Goal: Task Accomplishment & Management: Complete application form

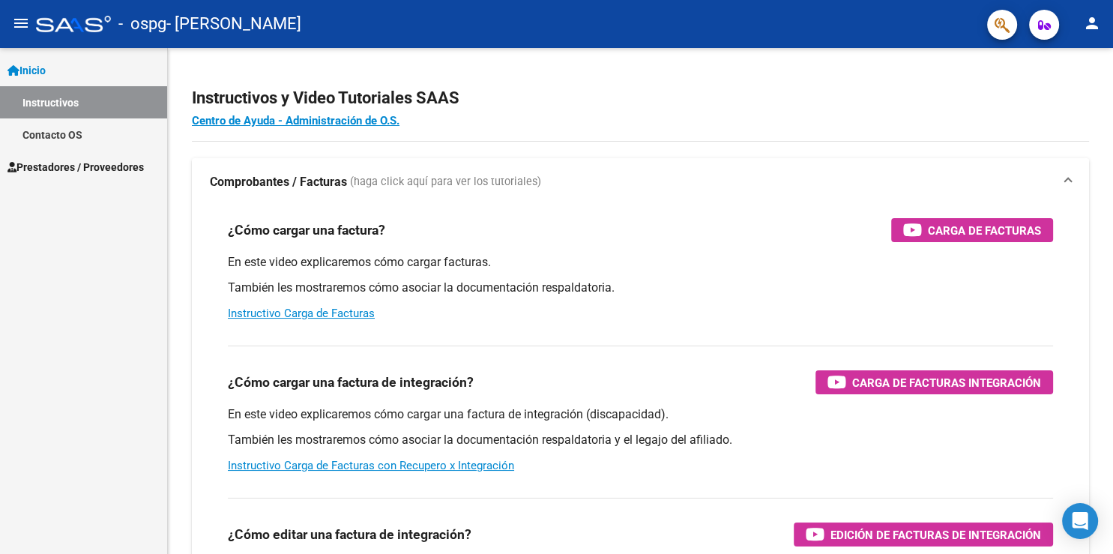
click at [101, 163] on span "Prestadores / Proveedores" at bounding box center [75, 167] width 136 height 16
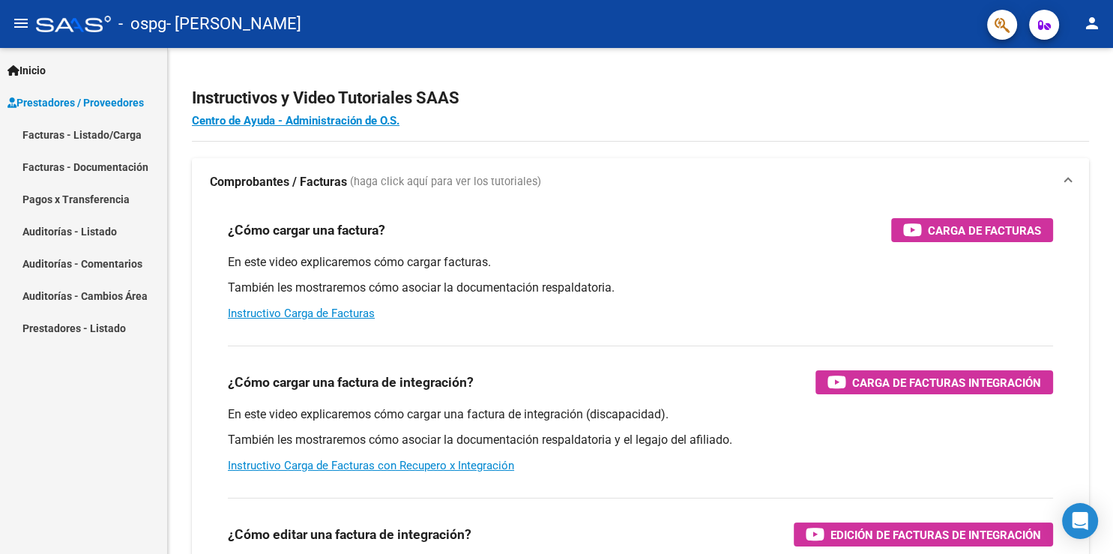
click at [104, 135] on link "Facturas - Listado/Carga" at bounding box center [83, 134] width 167 height 32
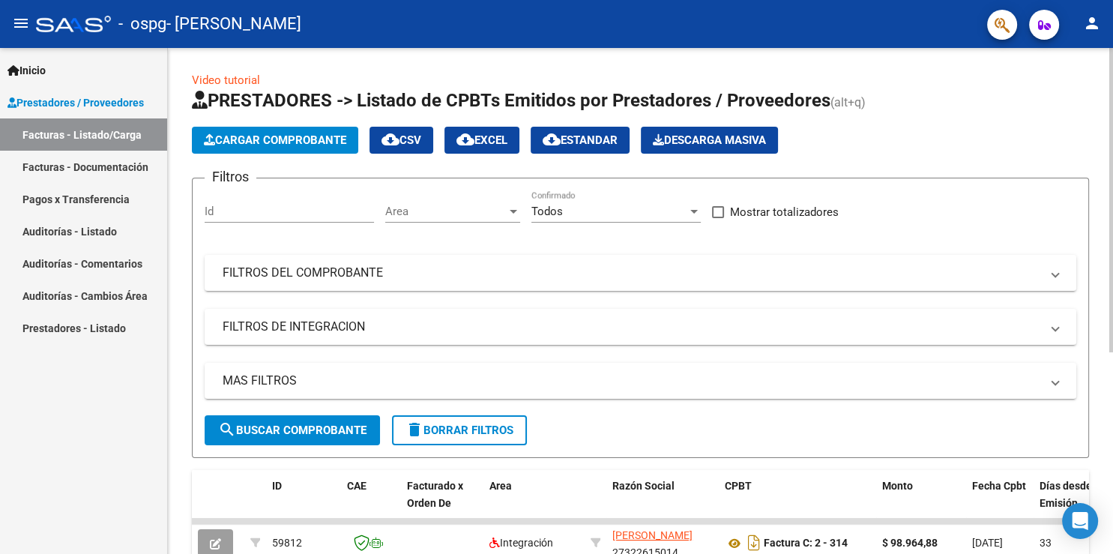
click at [297, 139] on span "Cargar Comprobante" at bounding box center [275, 139] width 142 height 13
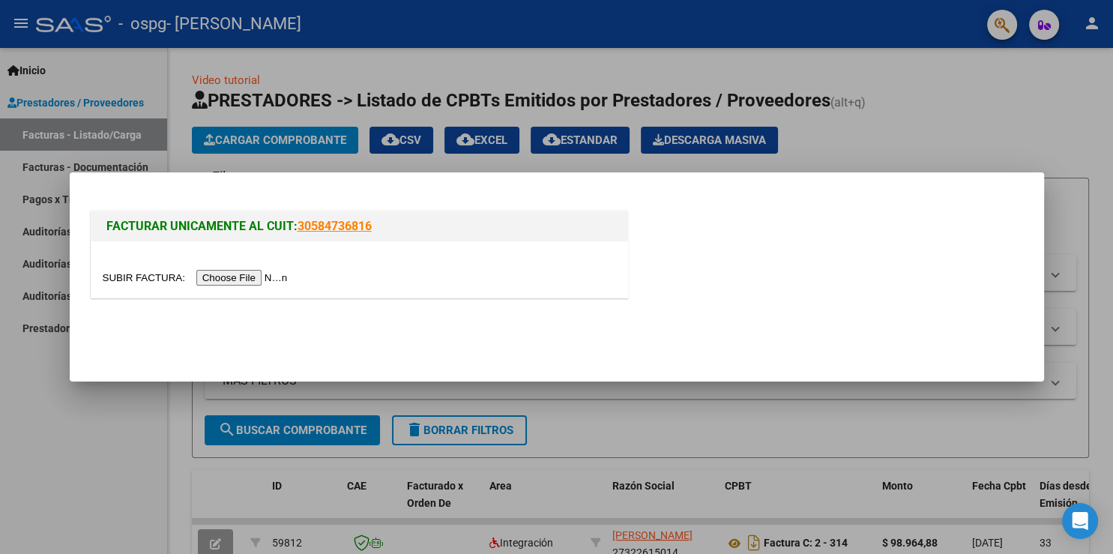
click at [146, 277] on input "file" at bounding box center [198, 278] width 190 height 16
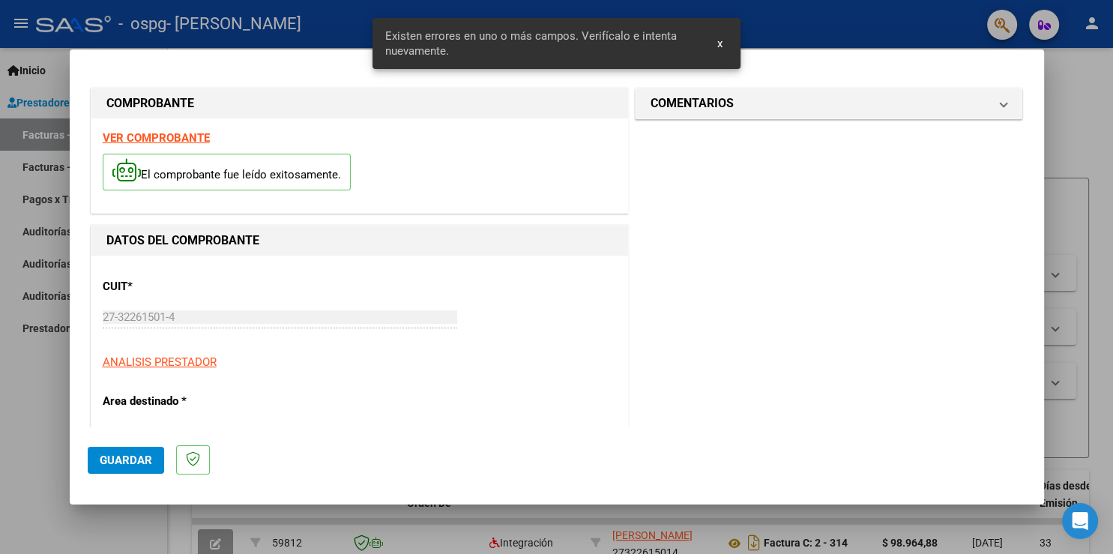
scroll to position [298, 0]
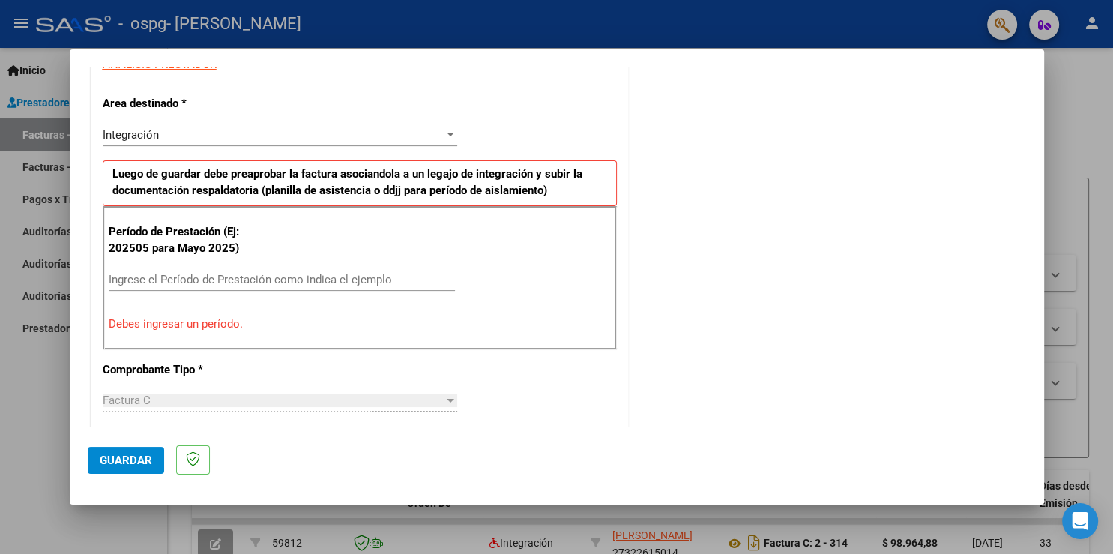
click at [718, 43] on div at bounding box center [556, 277] width 1113 height 554
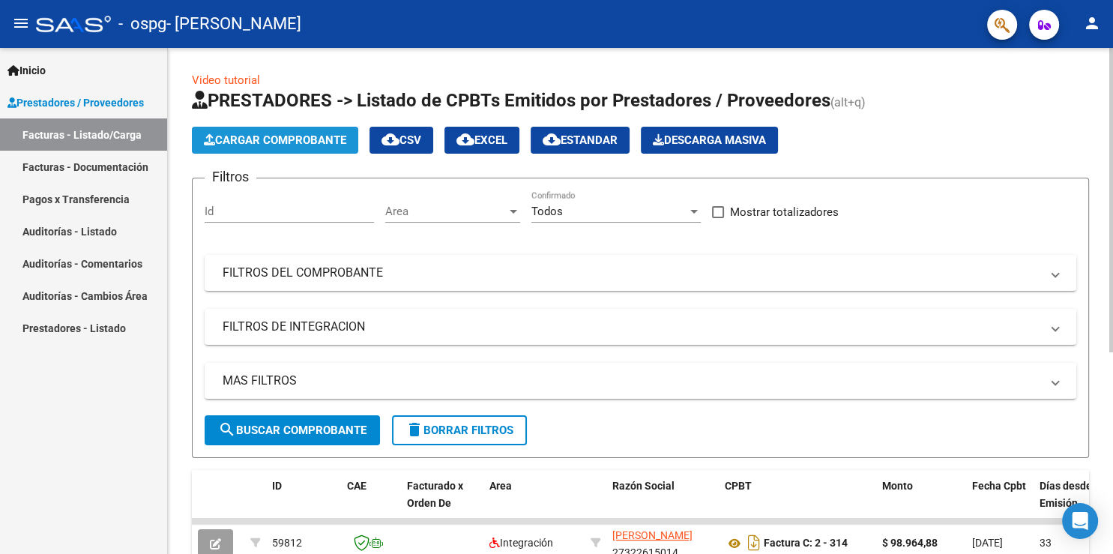
click at [292, 140] on span "Cargar Comprobante" at bounding box center [275, 139] width 142 height 13
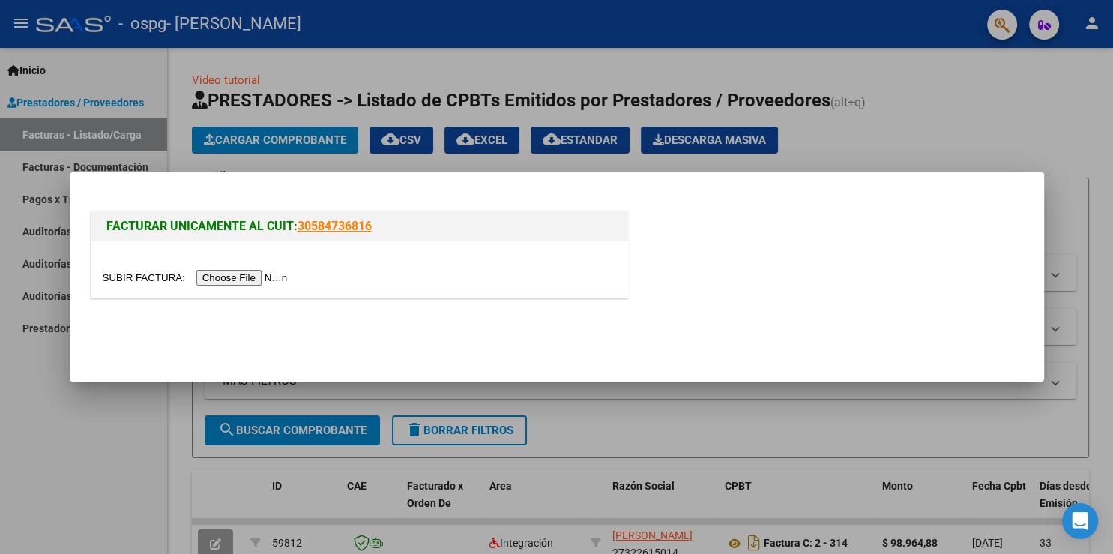
click at [132, 279] on input "file" at bounding box center [198, 278] width 190 height 16
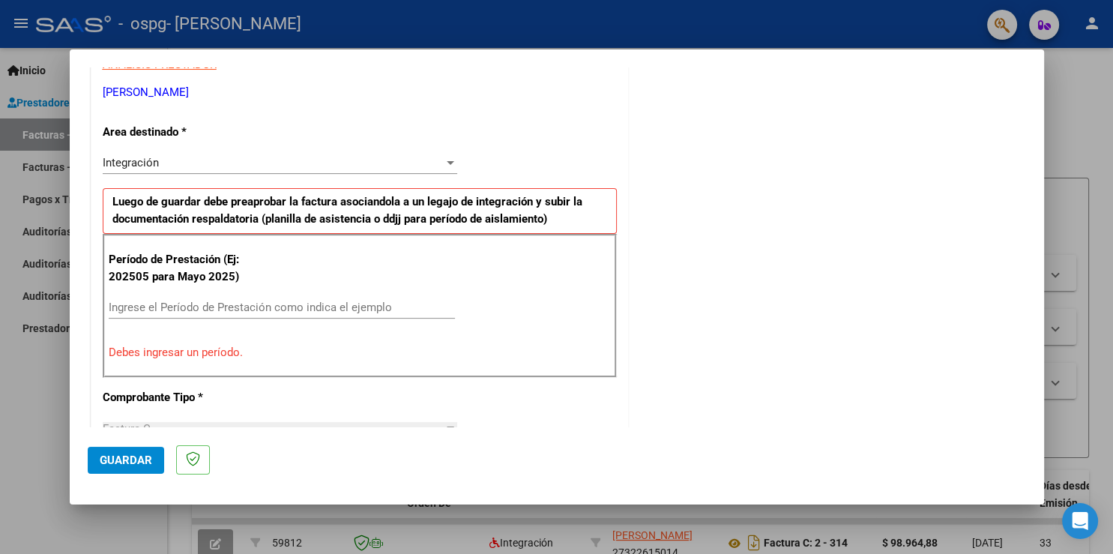
click at [163, 307] on input "Ingrese el Período de Prestación como indica el ejemplo" at bounding box center [282, 307] width 346 height 13
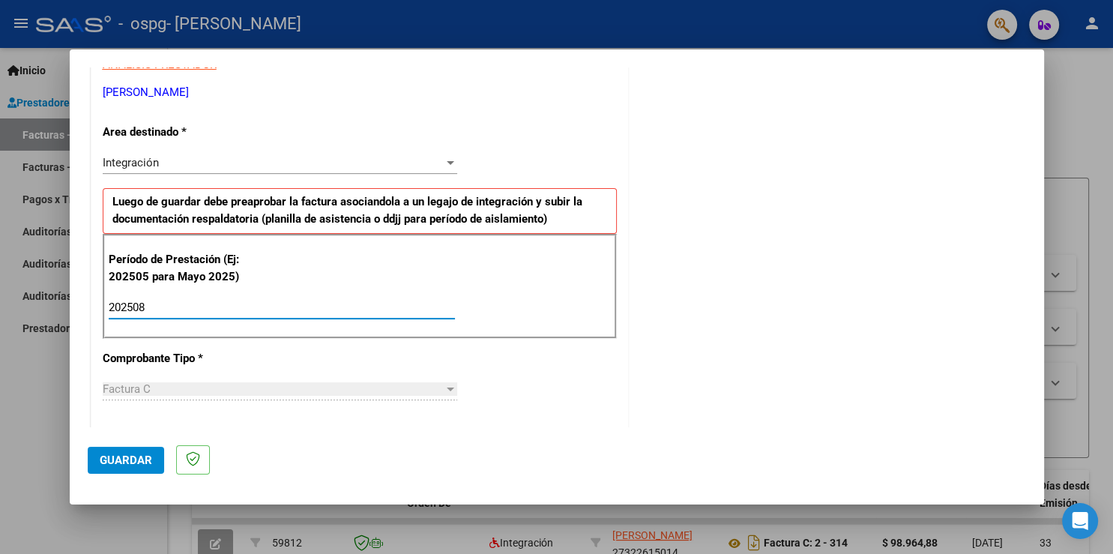
type input "202508"
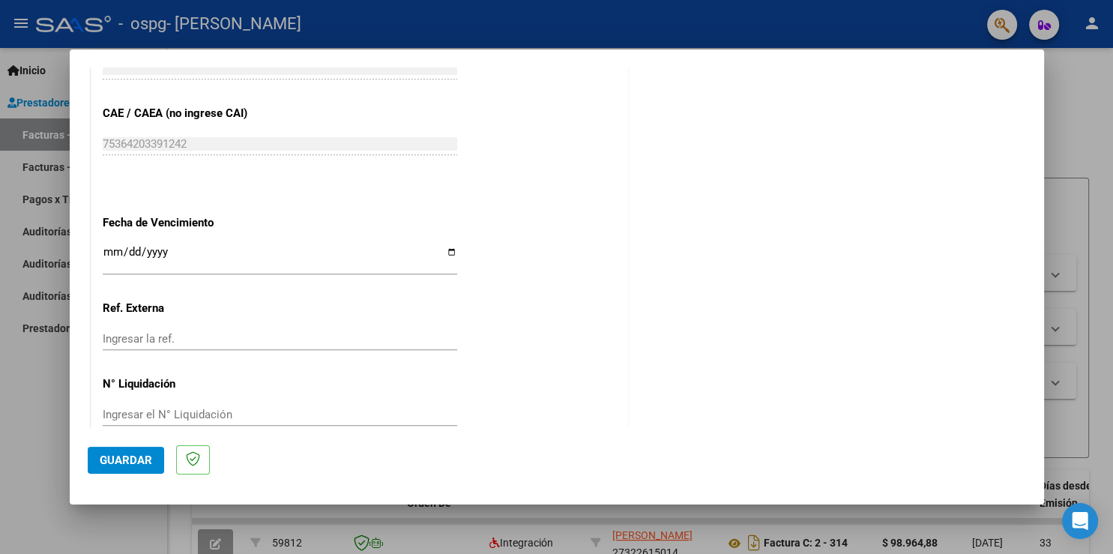
scroll to position [939, 0]
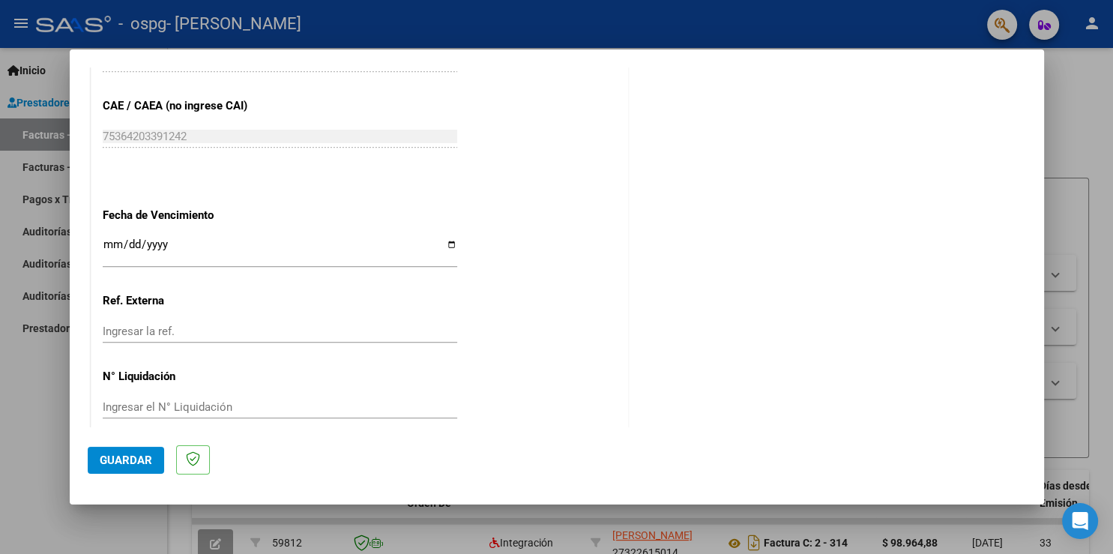
click at [112, 458] on span "Guardar" at bounding box center [126, 459] width 52 height 13
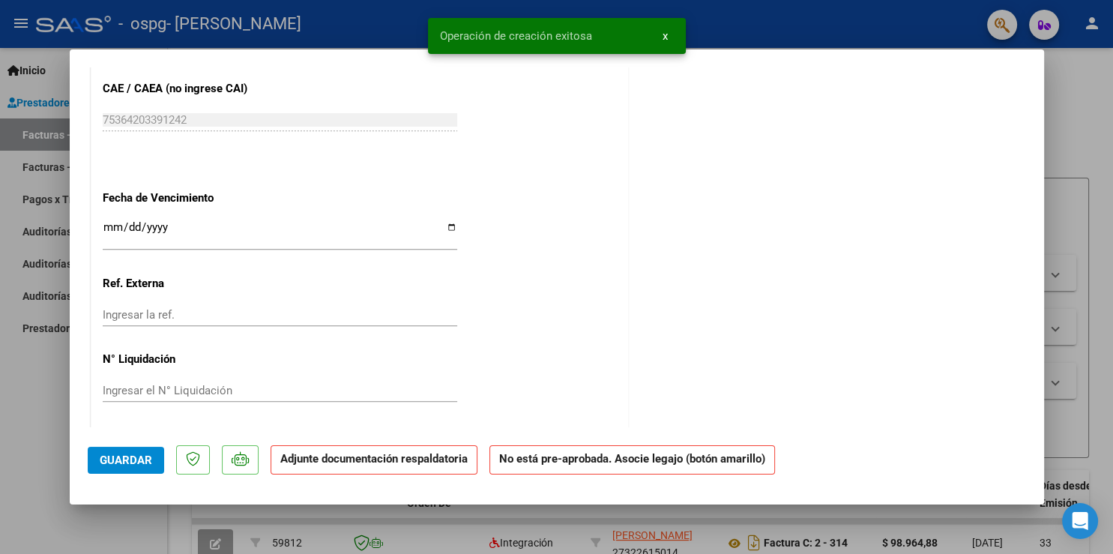
scroll to position [0, 0]
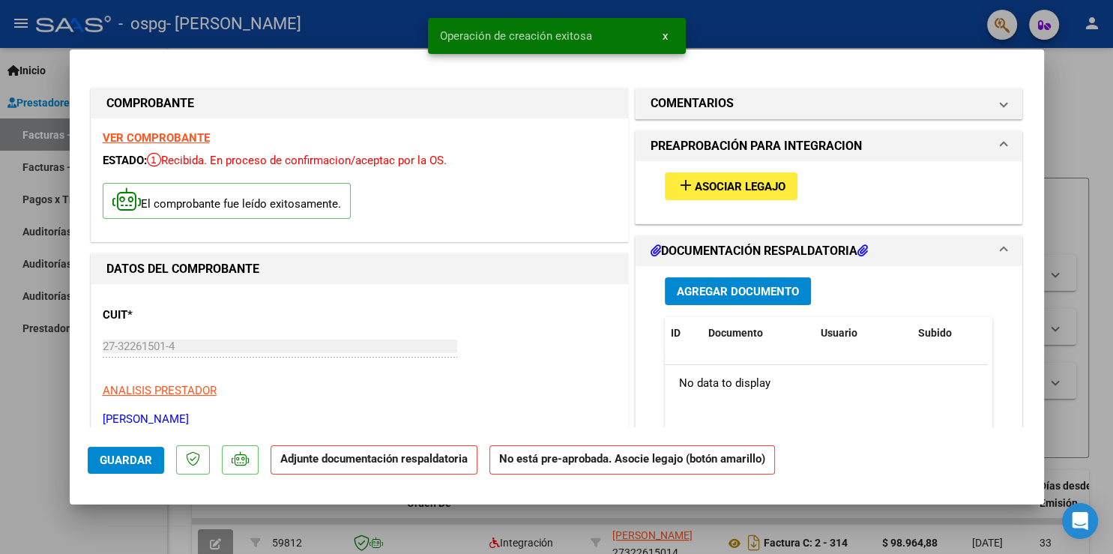
click at [684, 182] on mat-icon "add" at bounding box center [686, 185] width 18 height 18
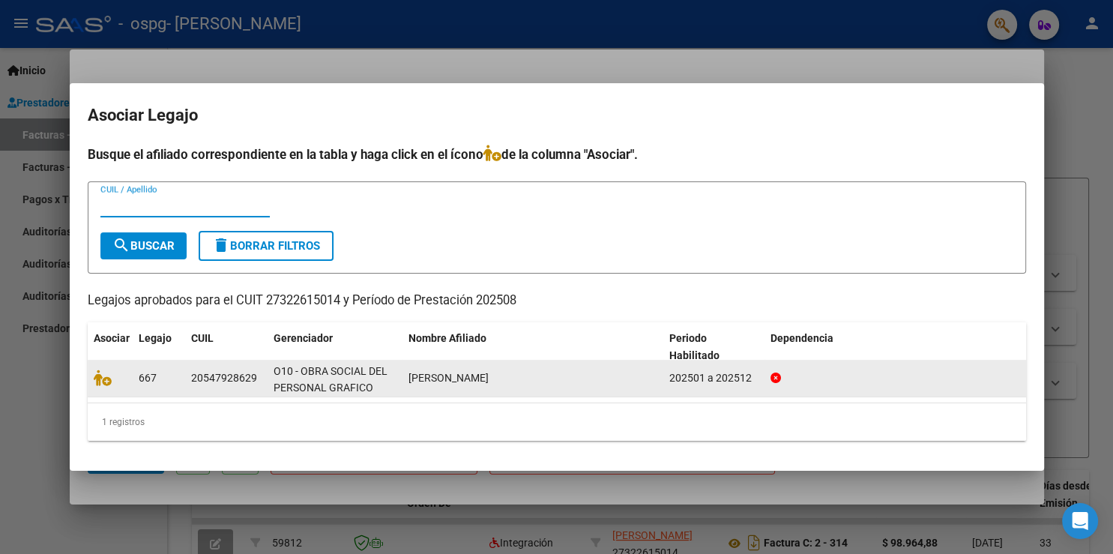
click at [121, 381] on div at bounding box center [110, 377] width 33 height 17
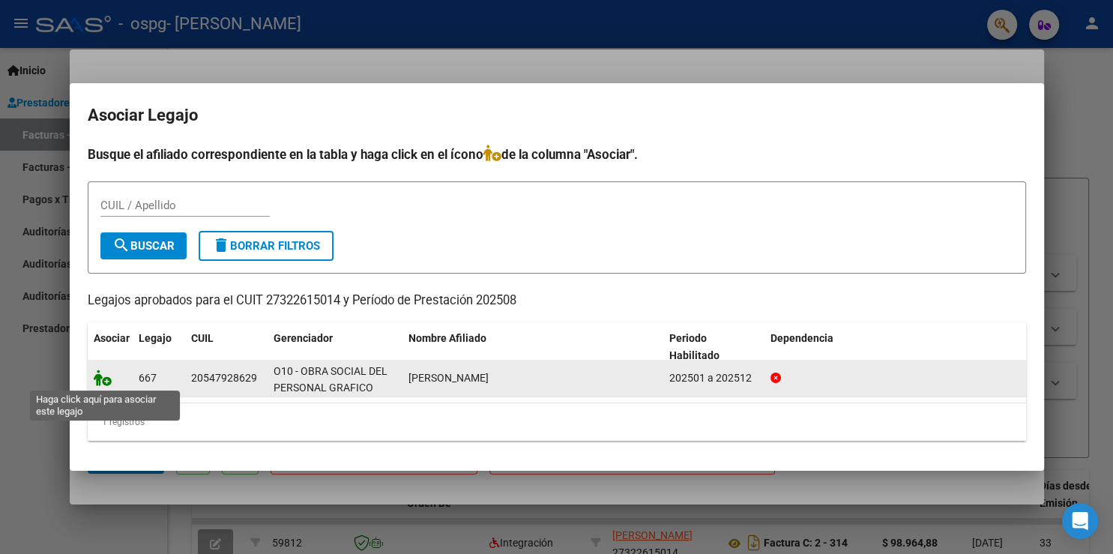
click at [105, 379] on icon at bounding box center [103, 377] width 18 height 16
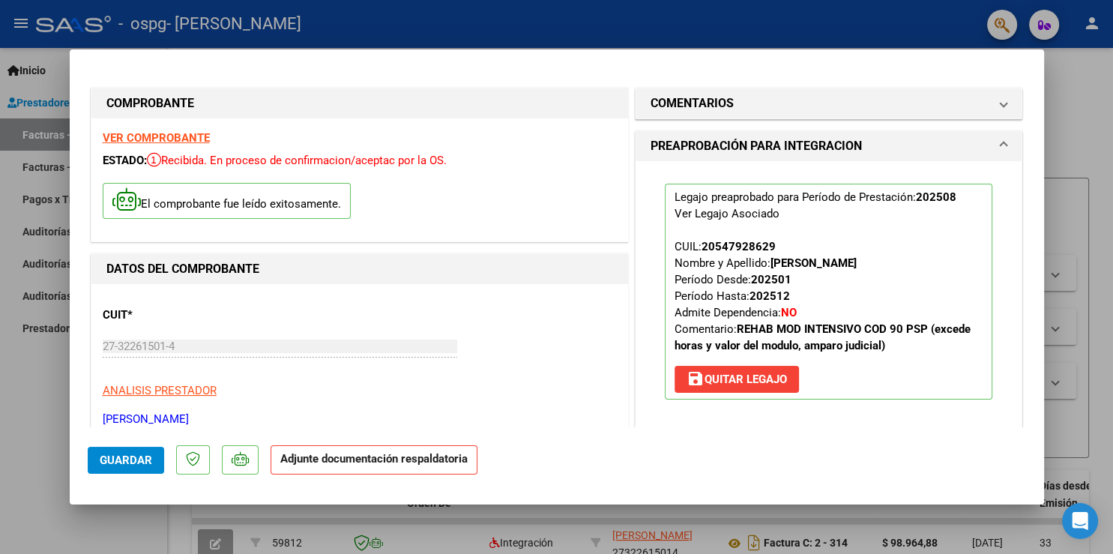
click at [1031, 425] on mat-dialog-content "COMPROBANTE VER COMPROBANTE ESTADO: Recibida. En proceso de confirmacion/acepta…" at bounding box center [557, 247] width 974 height 360
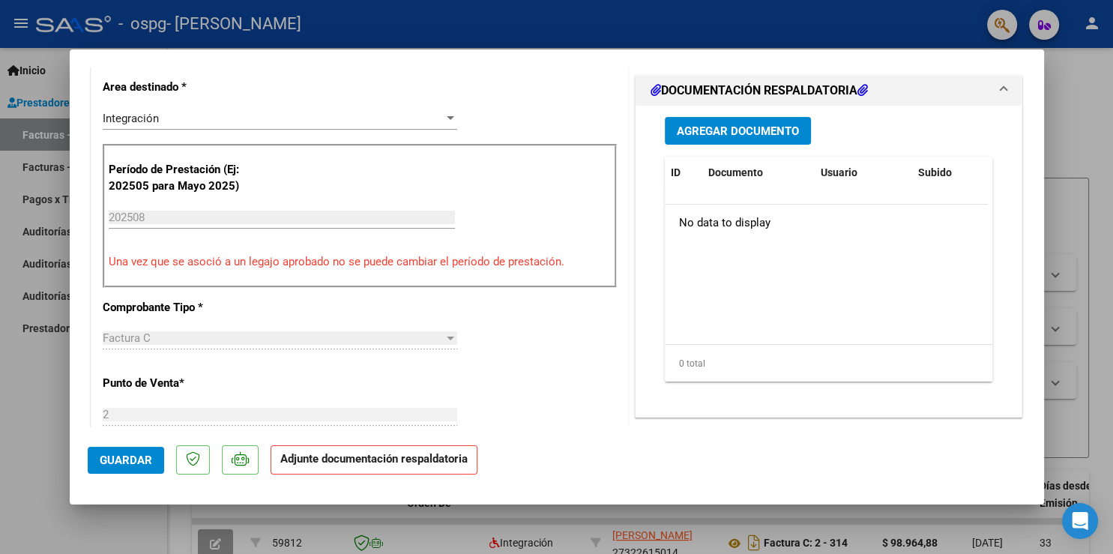
scroll to position [372, 0]
click at [721, 129] on span "Agregar Documento" at bounding box center [738, 130] width 122 height 13
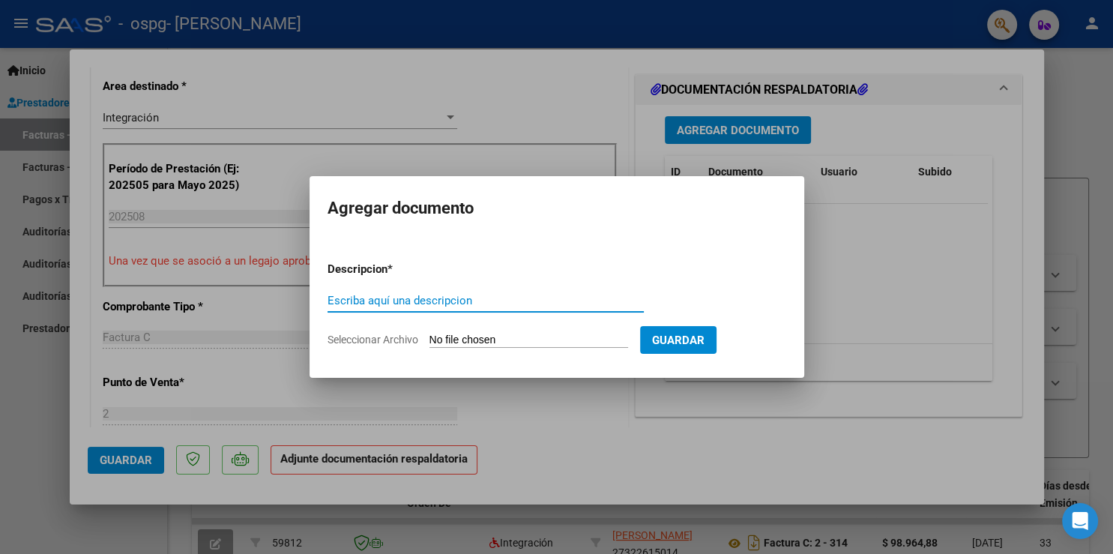
click at [363, 301] on input "Escriba aquí una descripcion" at bounding box center [486, 300] width 316 height 13
type input "planilla asistencia"
click at [469, 343] on input "Seleccionar Archivo" at bounding box center [528, 341] width 199 height 14
type input "C:\fakepath\[PERSON_NAME] asist agosto.pdf"
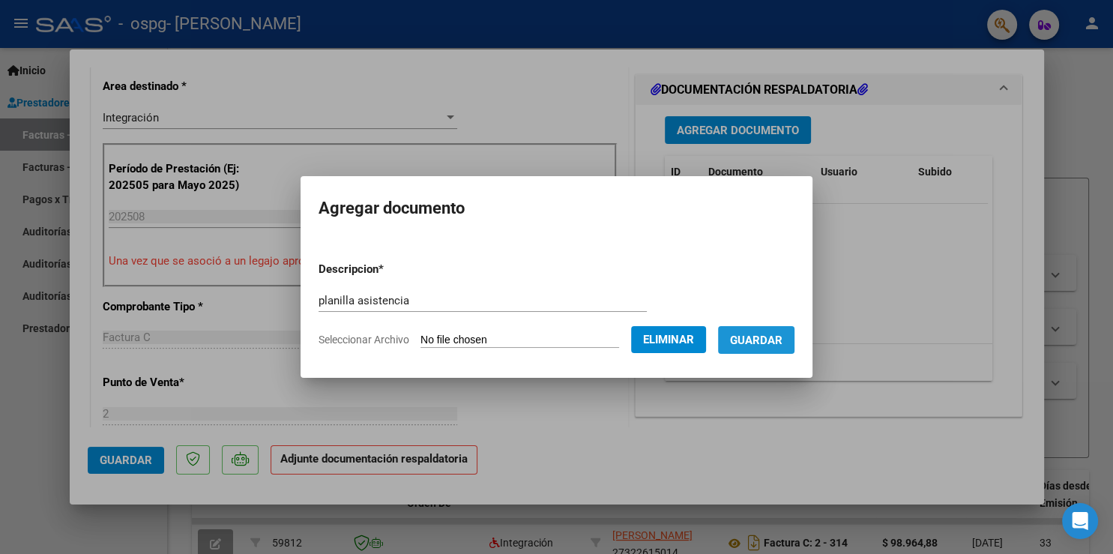
click at [760, 335] on span "Guardar" at bounding box center [756, 340] width 52 height 13
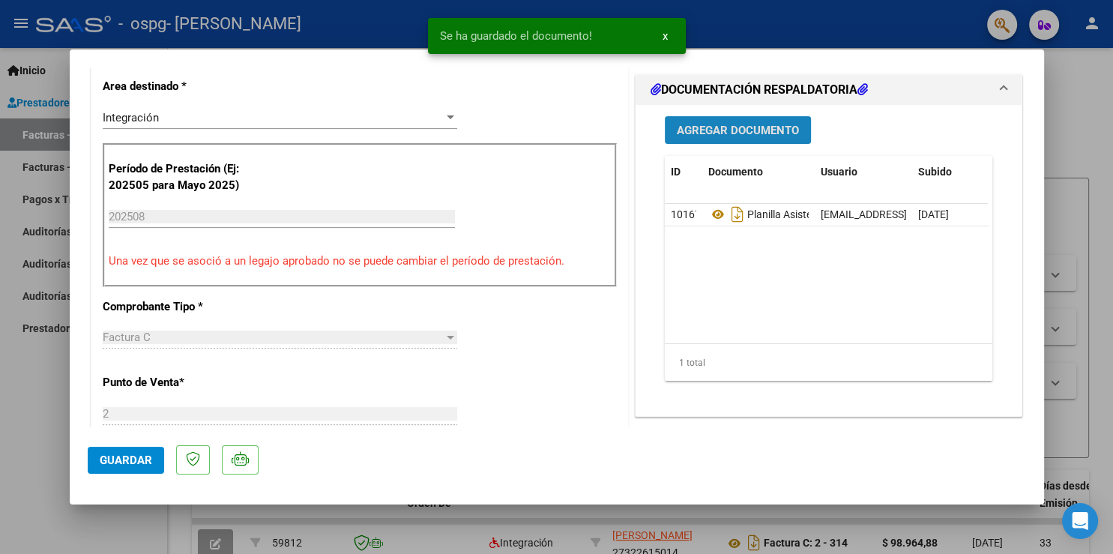
click at [752, 130] on span "Agregar Documento" at bounding box center [738, 130] width 122 height 13
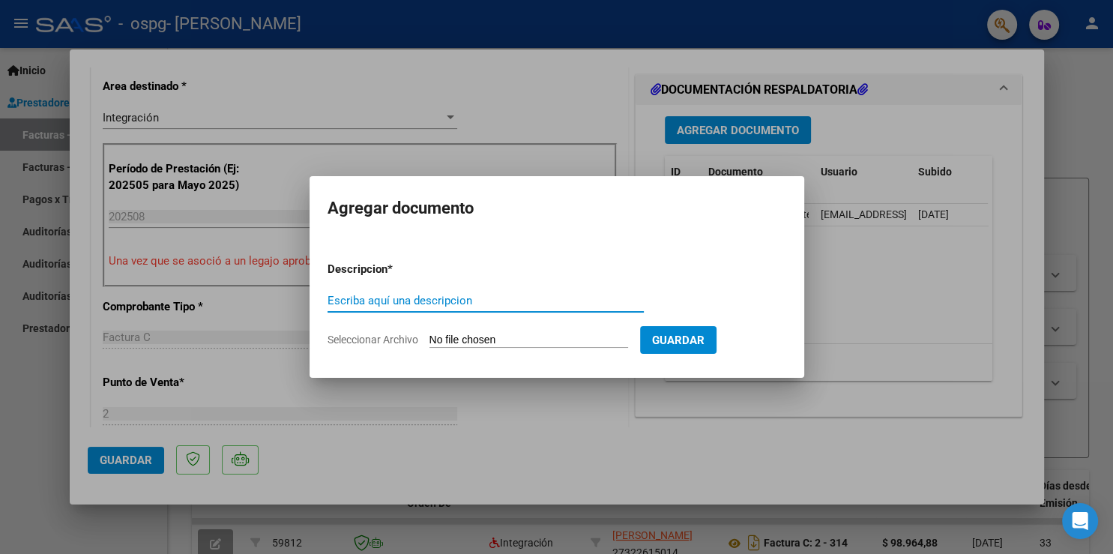
click at [423, 298] on input "Escriba aquí una descripcion" at bounding box center [486, 300] width 316 height 13
type input "autorizacion"
click at [462, 340] on input "Seleccionar Archivo" at bounding box center [528, 341] width 199 height 14
type input "C:\fakepath\autorización 2025 [PERSON_NAME].pdf"
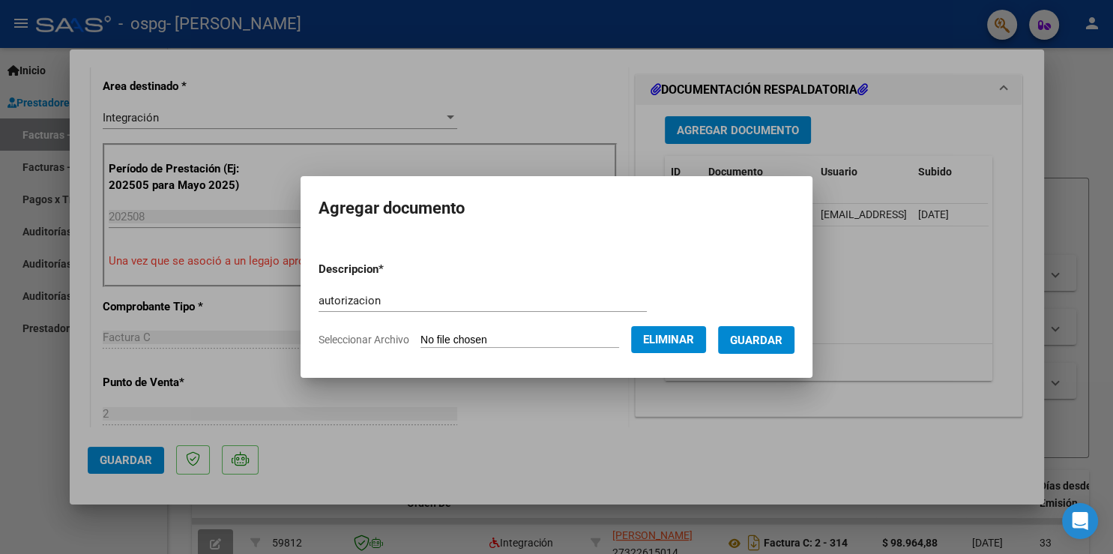
click at [787, 346] on button "Guardar" at bounding box center [756, 340] width 76 height 28
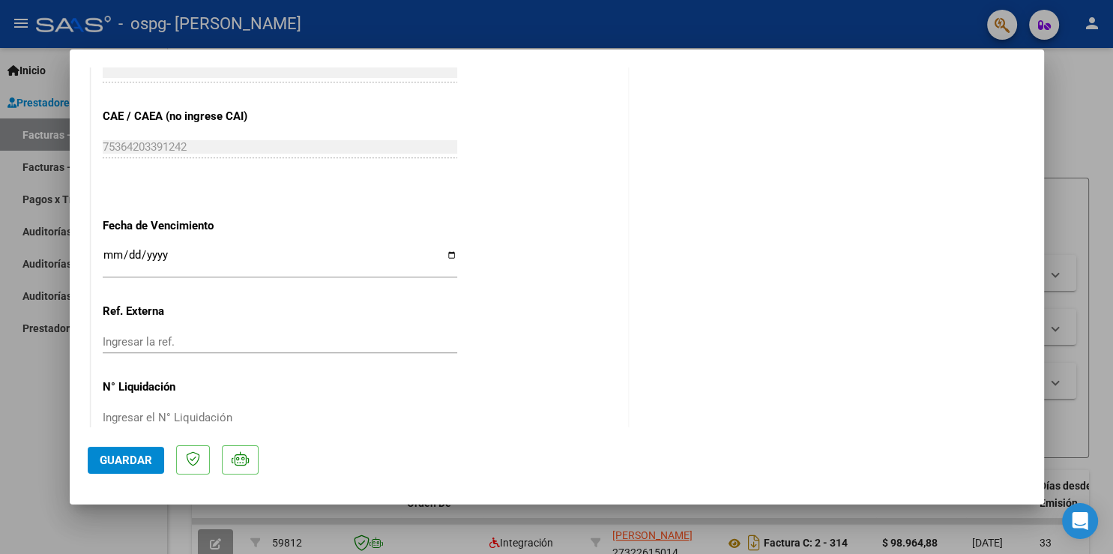
scroll to position [962, 0]
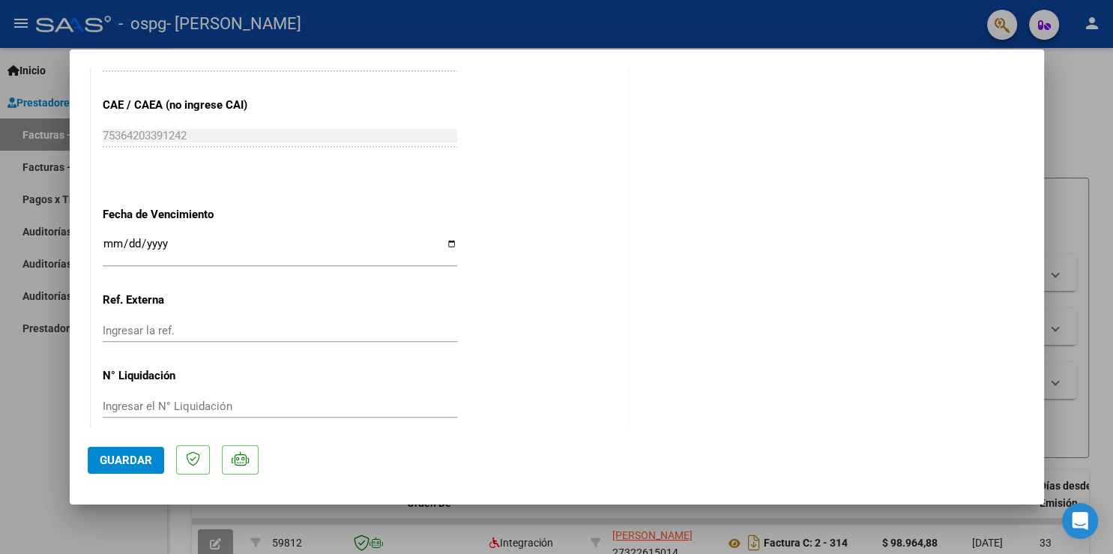
click at [124, 460] on span "Guardar" at bounding box center [126, 459] width 52 height 13
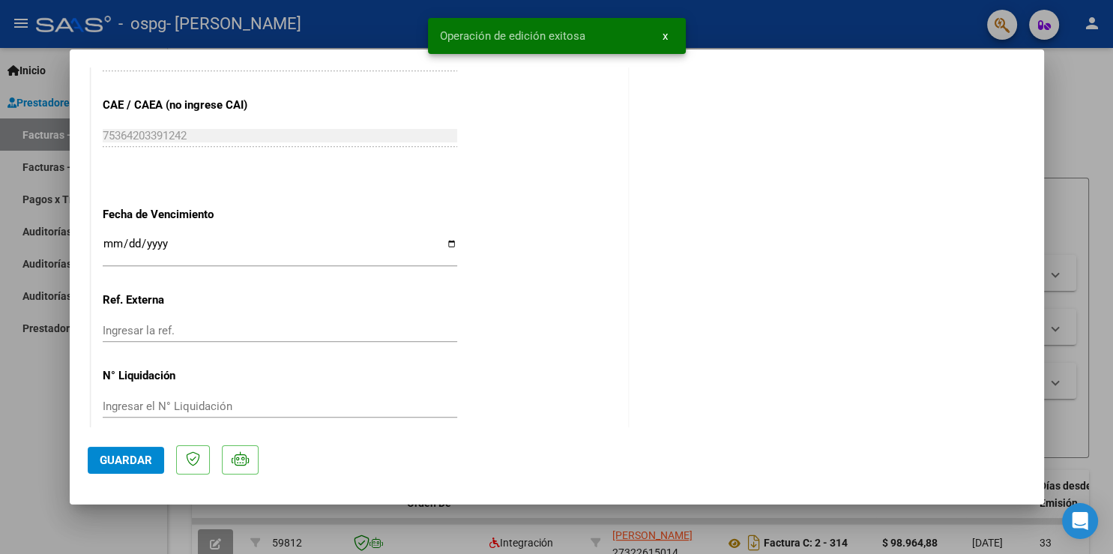
click at [1088, 86] on div at bounding box center [556, 277] width 1113 height 554
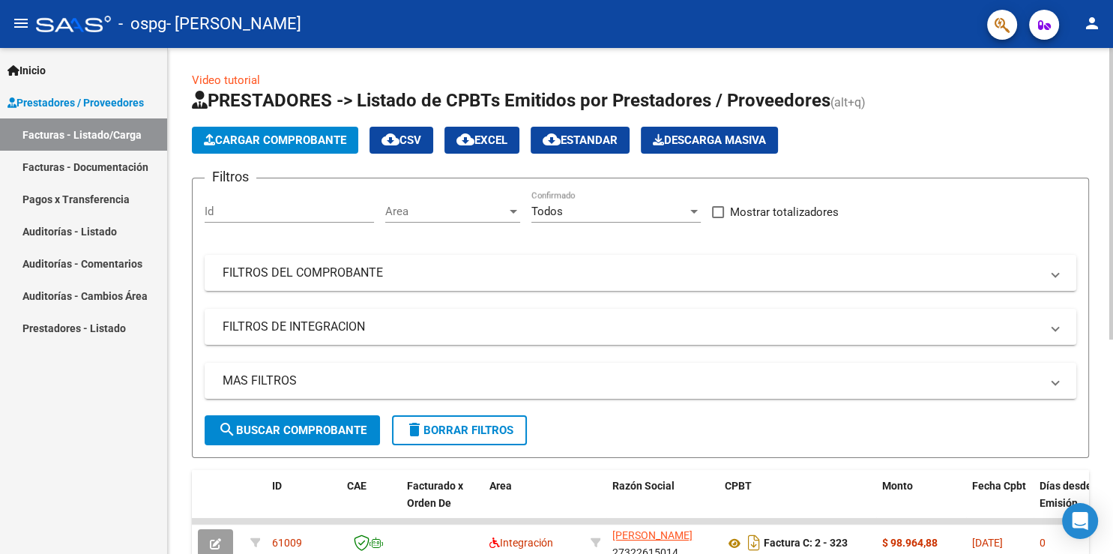
click at [912, 83] on div "Video tutorial PRESTADORES -> Listado de CPBTs Emitidos por Prestadores / Prove…" at bounding box center [640, 469] width 897 height 795
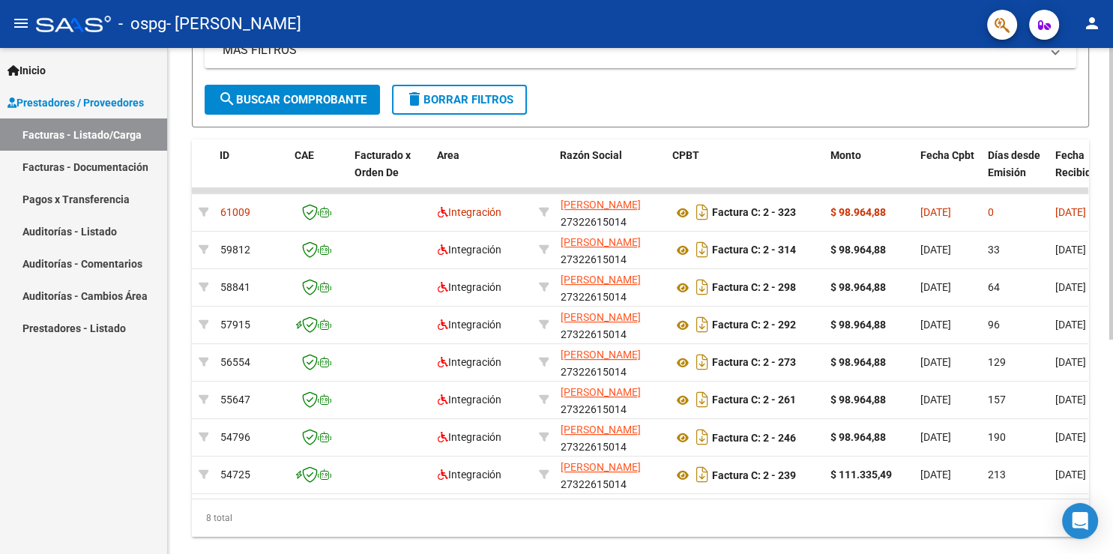
scroll to position [0, 0]
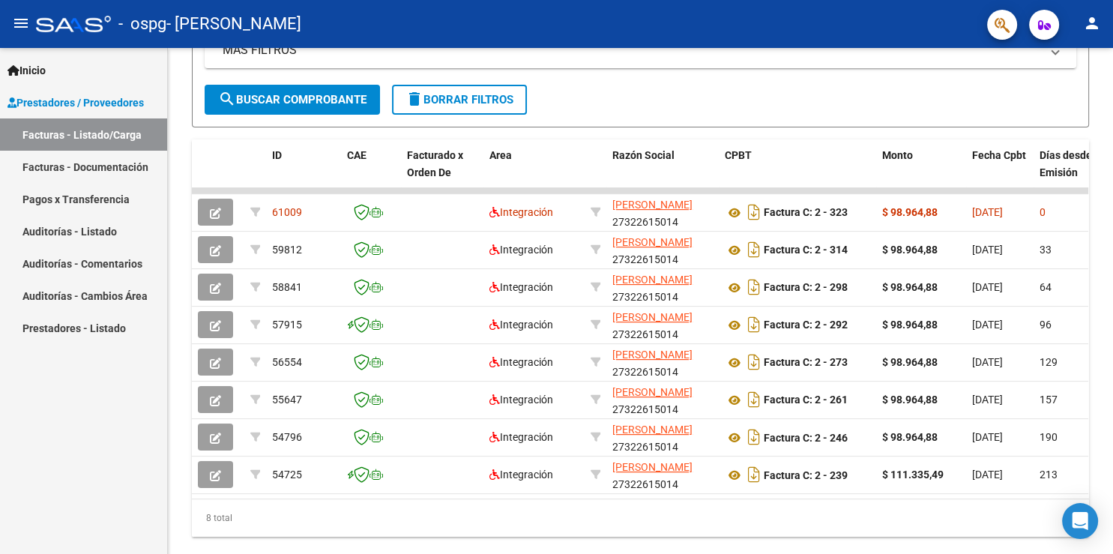
click at [1087, 22] on mat-icon "person" at bounding box center [1092, 23] width 18 height 18
click at [1060, 94] on button "exit_to_app Salir" at bounding box center [1061, 99] width 91 height 36
